Goal: Transaction & Acquisition: Register for event/course

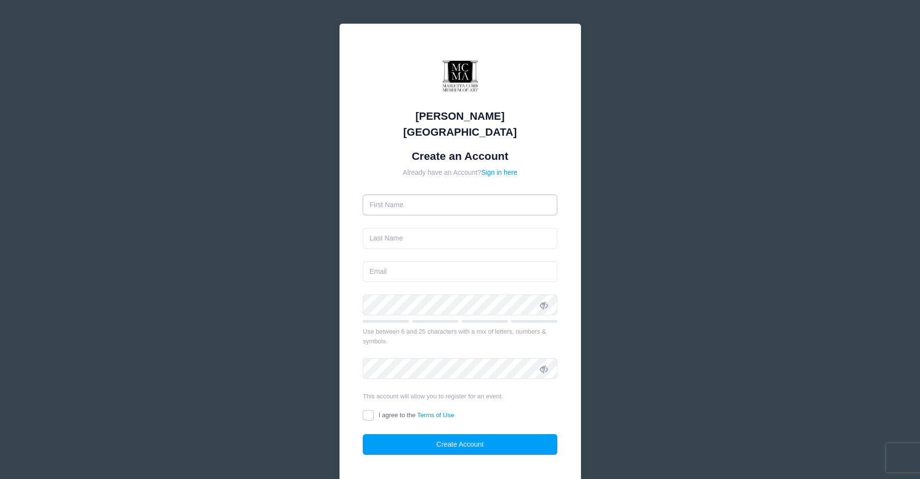
click at [392, 195] on input "text" at bounding box center [460, 205] width 195 height 21
type input "Michele"
type input "Baker"
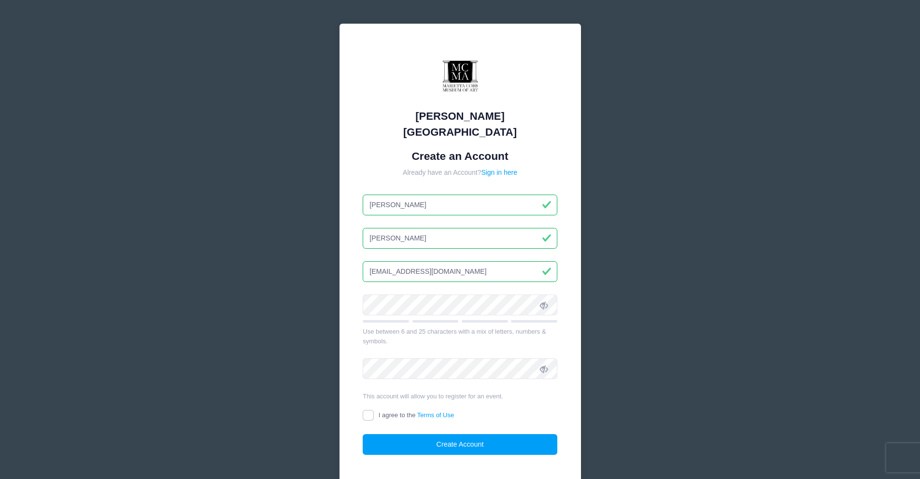
scroll to position [1, 0]
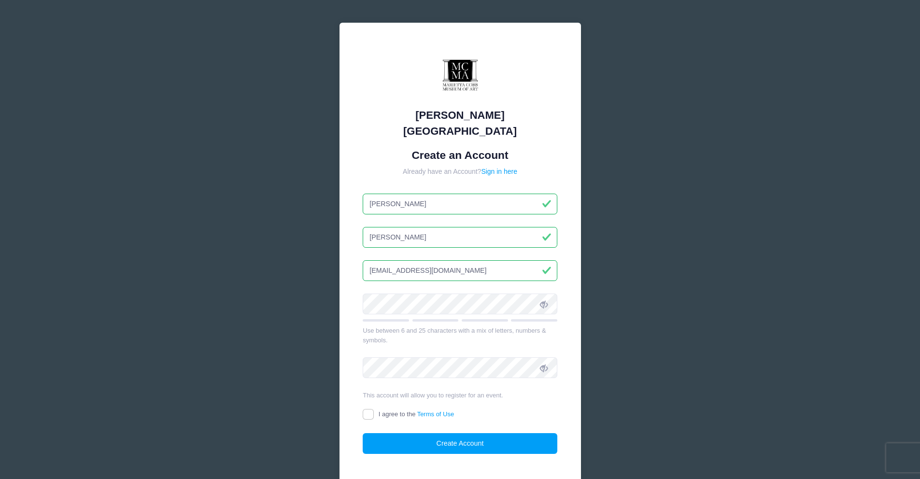
click at [424, 260] on input "mariettacobbmuseumofart@gmail.com" at bounding box center [460, 270] width 195 height 21
type input "mariettacobbartmuseum@gmail.com"
click at [366, 409] on input "I agree to the Terms of Use" at bounding box center [368, 414] width 11 height 11
checkbox input "true"
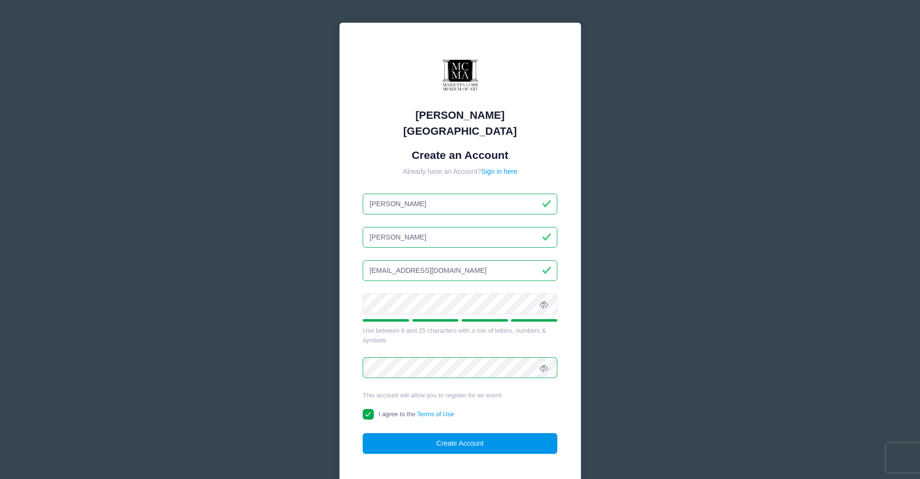
click at [457, 433] on button "Create Account" at bounding box center [460, 443] width 195 height 21
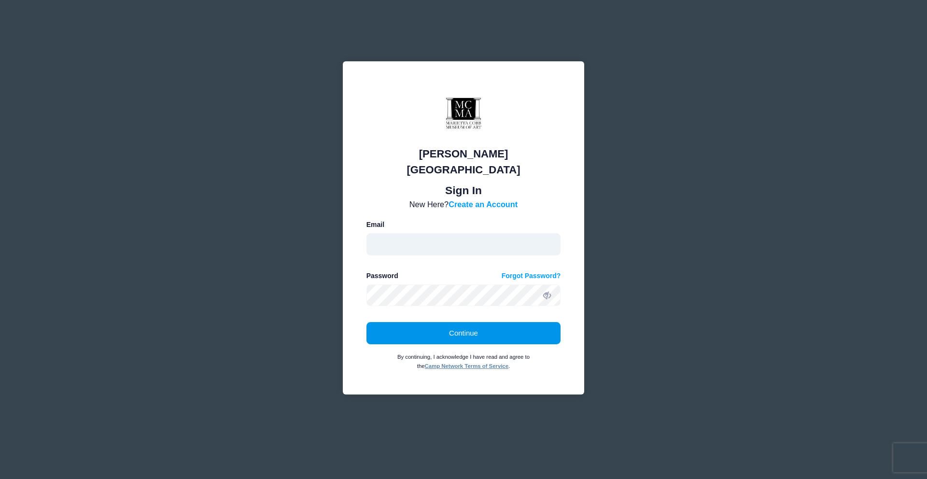
type input "[EMAIL_ADDRESS][DOMAIN_NAME]"
click at [463, 331] on button "Continue" at bounding box center [463, 333] width 195 height 22
